Goal: Check status: Check status

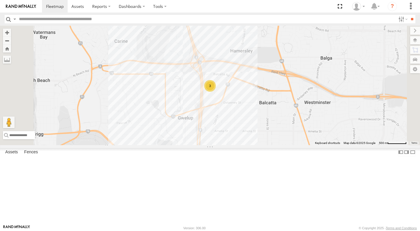
click at [0, 0] on div "Van332" at bounding box center [0, 0] width 0 height 0
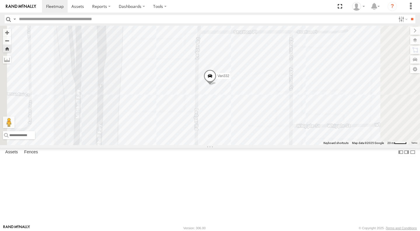
click at [217, 85] on span at bounding box center [210, 77] width 13 height 16
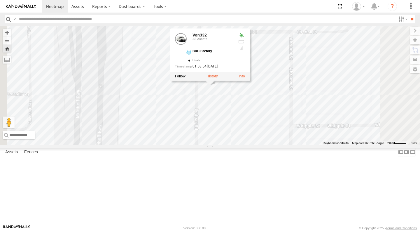
click at [218, 78] on label at bounding box center [212, 76] width 11 height 4
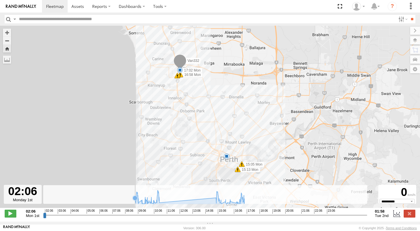
click at [135, 204] on icon at bounding box center [189, 196] width 115 height 13
drag, startPoint x: 135, startPoint y: 196, endPoint x: 159, endPoint y: 198, distance: 24.3
click at [159, 198] on icon at bounding box center [189, 196] width 115 height 13
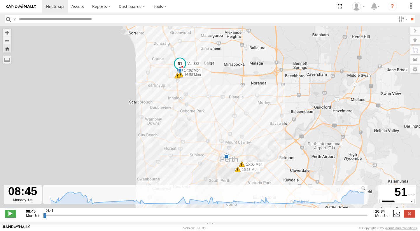
click at [12, 215] on span at bounding box center [11, 214] width 12 height 8
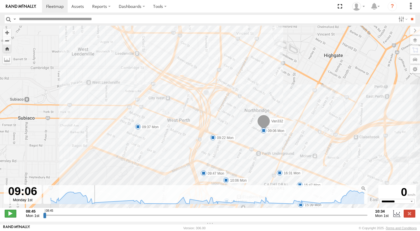
click at [11, 215] on span at bounding box center [11, 214] width 12 height 8
type input "**********"
